Goal: Use online tool/utility: Utilize a website feature to perform a specific function

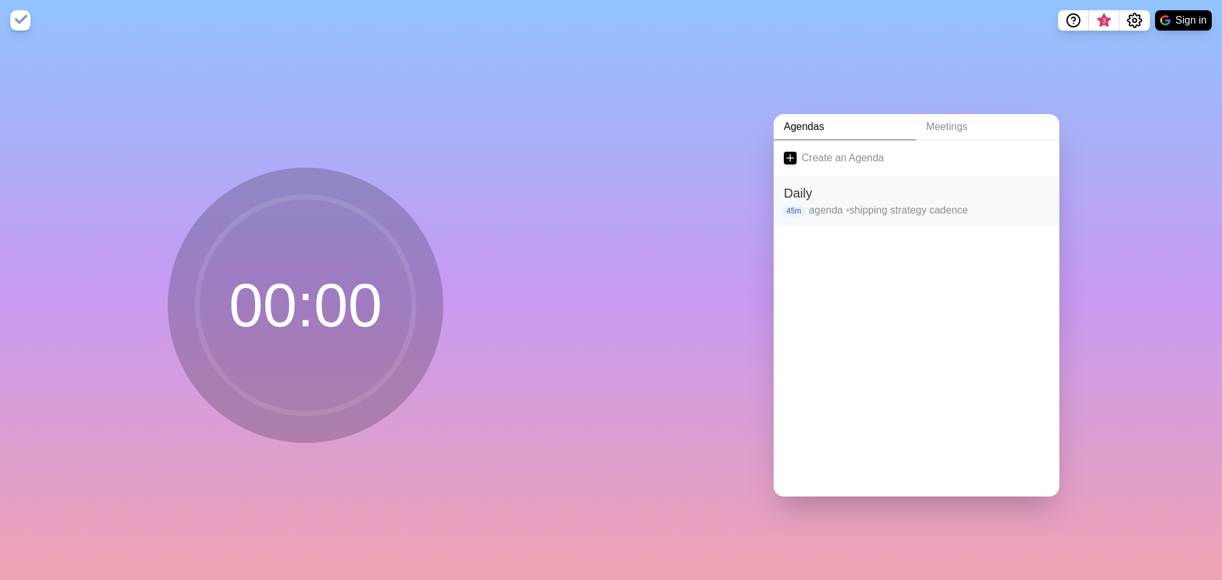
click at [832, 191] on h2 "Daily" at bounding box center [916, 193] width 265 height 19
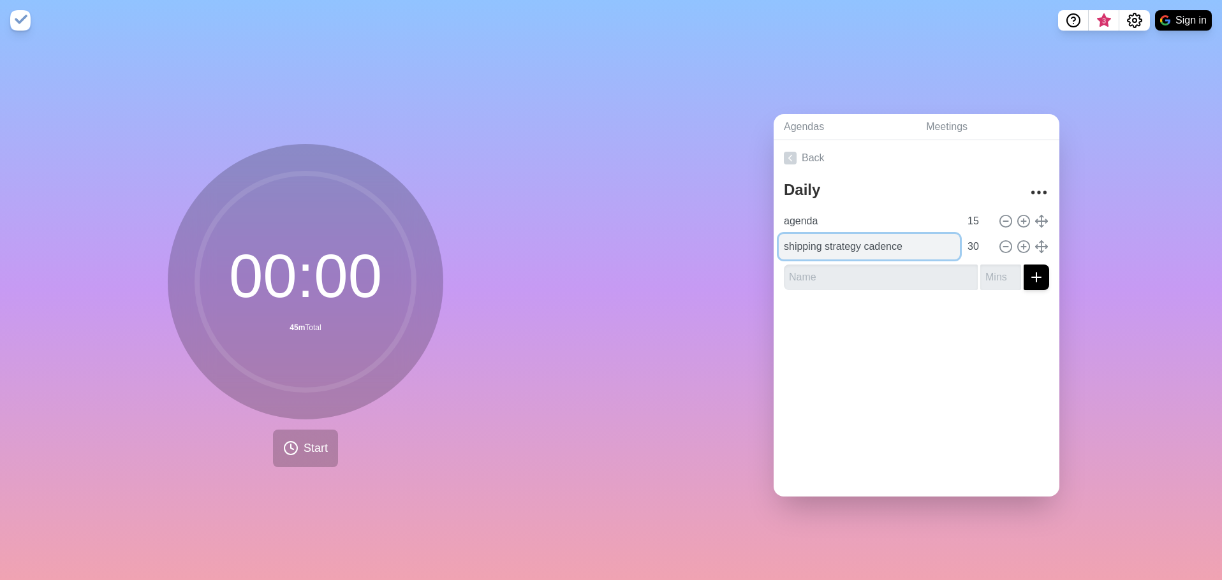
click at [877, 244] on input "shipping strategy cadence" at bounding box center [869, 247] width 181 height 26
drag, startPoint x: 924, startPoint y: 242, endPoint x: 752, endPoint y: 243, distance: 172.2
click at [752, 243] on div "Agendas Meetings Back Daily agenda 15 shipping strategy cadence 30" at bounding box center [916, 310] width 611 height 539
type input "SFDC"
click at [964, 246] on input "30" at bounding box center [977, 247] width 31 height 26
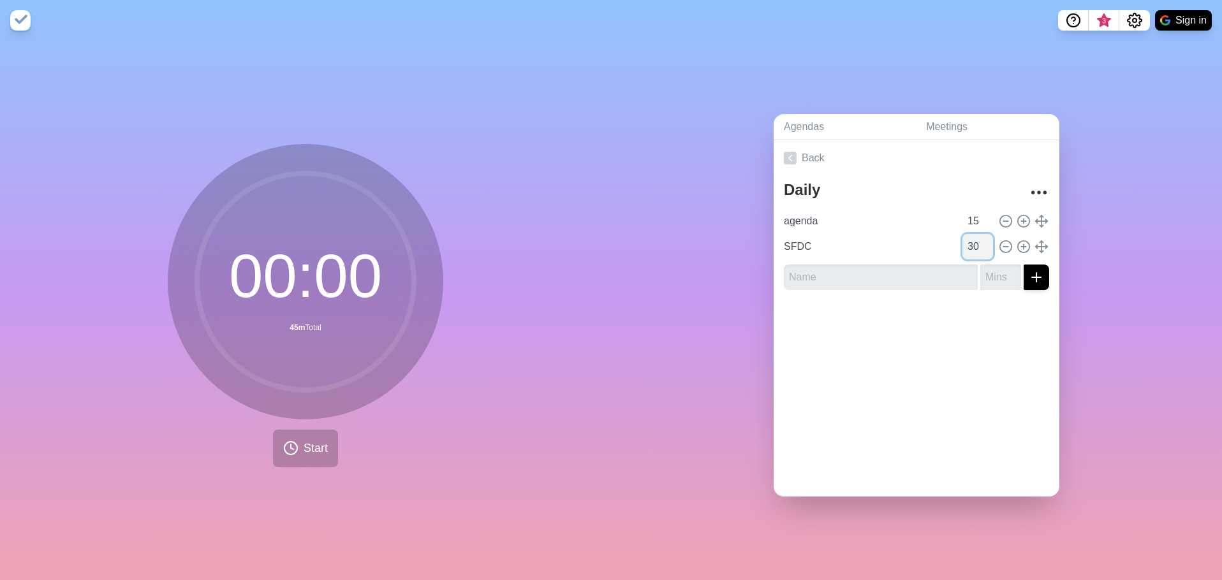
type input "3"
type input "15"
click at [862, 269] on input "text" at bounding box center [881, 278] width 194 height 26
type input "Prep for [DATE]"
click at [994, 277] on input "number" at bounding box center [1000, 278] width 41 height 26
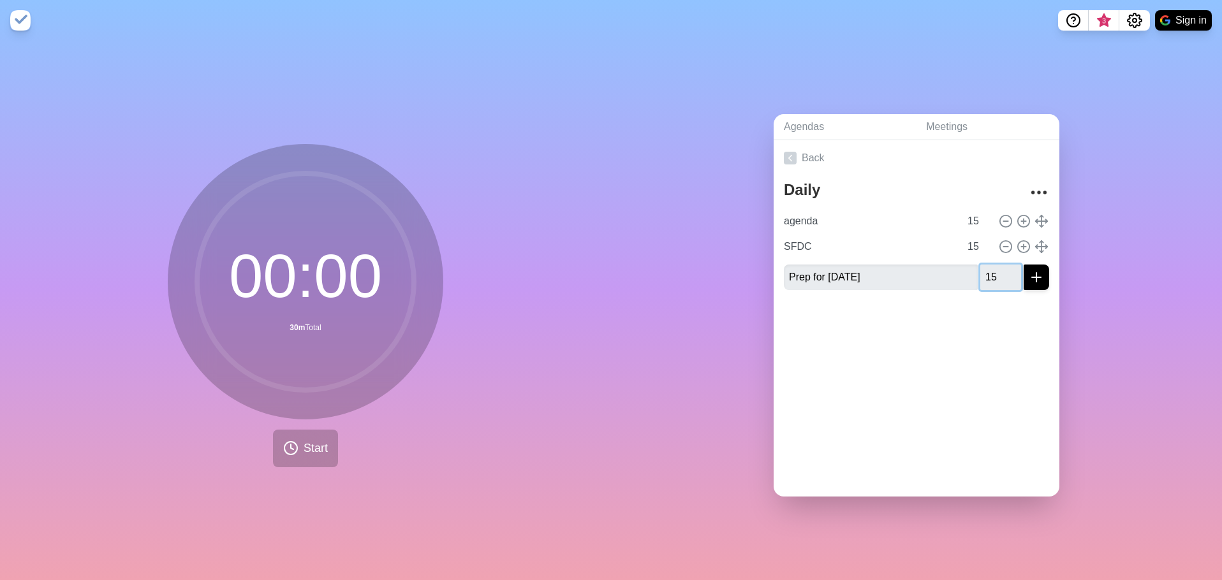
type input "15"
click at [1023, 265] on button "submit" at bounding box center [1036, 278] width 26 height 26
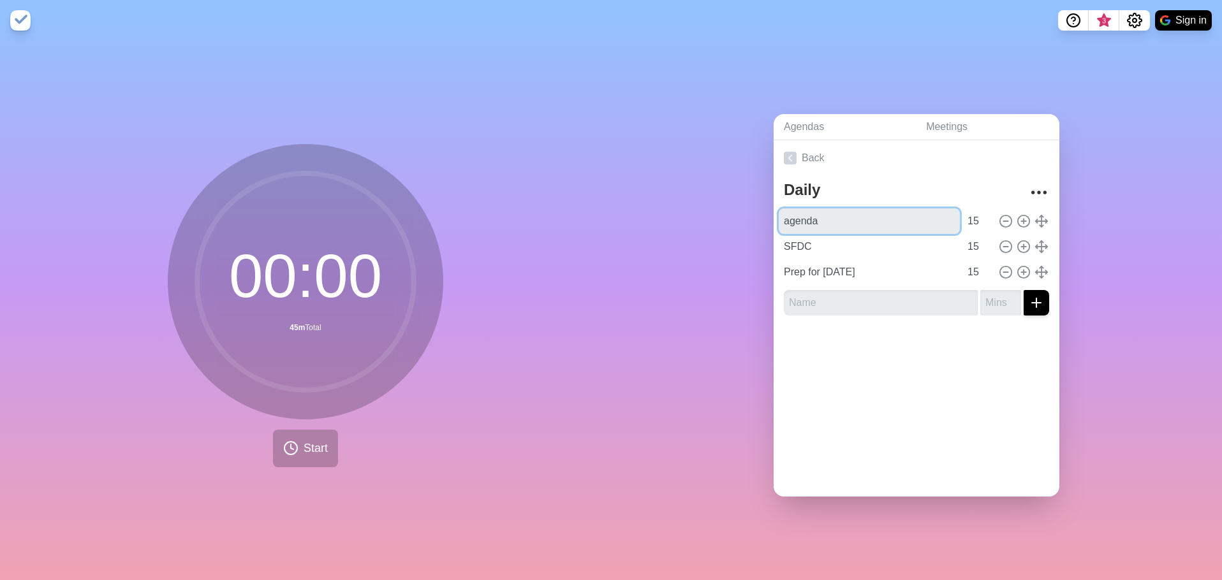
drag, startPoint x: 876, startPoint y: 220, endPoint x: 766, endPoint y: 219, distance: 109.7
click at [766, 219] on div "Agendas Meetings Back Daily agenda 15 SFDC 15 Prep for [DATE] 15" at bounding box center [916, 310] width 611 height 539
type input "outbound cadence shipping"
click at [988, 335] on div at bounding box center [917, 351] width 286 height 51
click at [1099, 308] on div "Agendas Meetings Back Daily outbound cadence shipping 15 SFDC 15 Prep for [DATE…" at bounding box center [916, 310] width 611 height 539
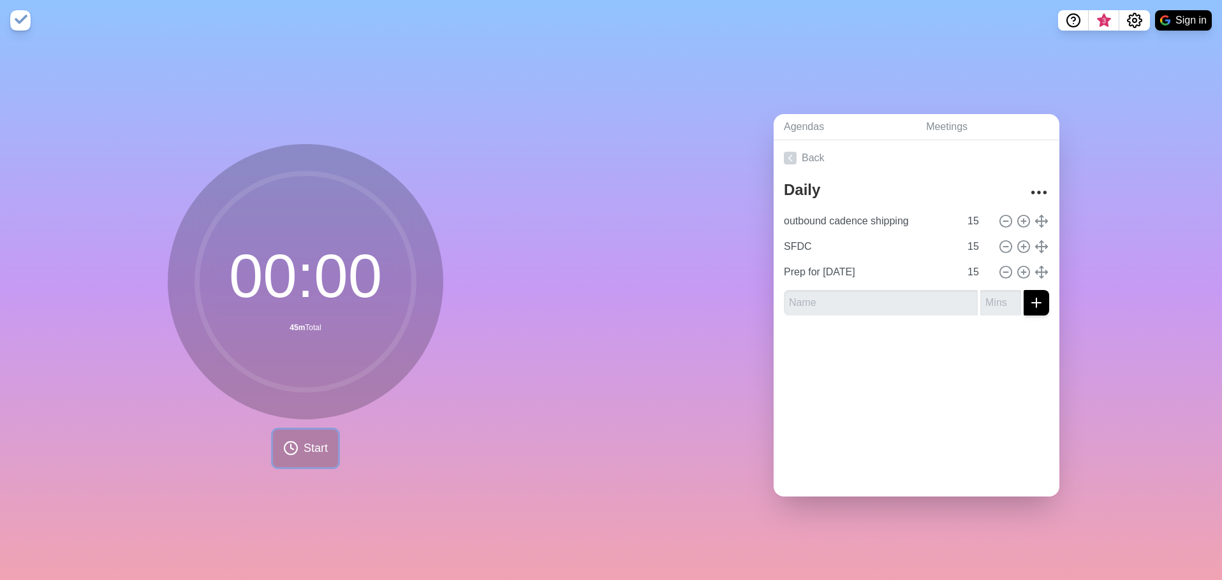
click at [290, 442] on circle at bounding box center [290, 448] width 13 height 13
